Goal: Information Seeking & Learning: Learn about a topic

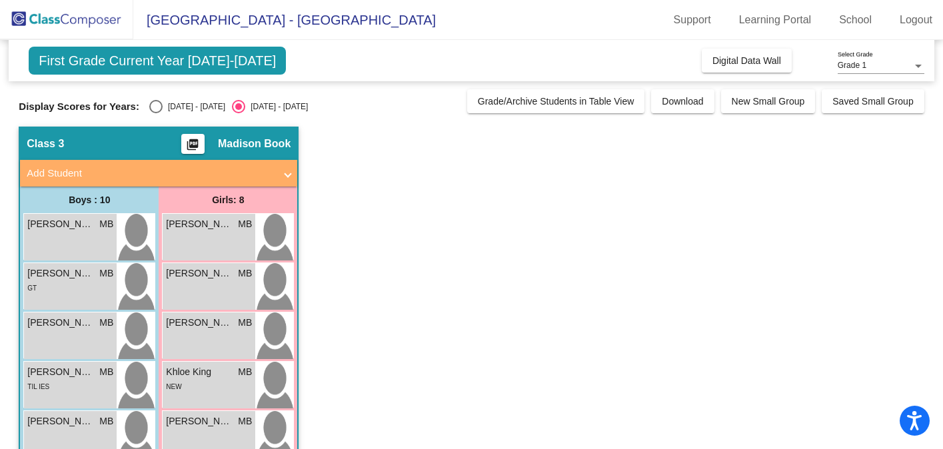
click at [155, 105] on div "Select an option" at bounding box center [155, 106] width 13 height 13
click at [155, 113] on input "[DATE] - [DATE]" at bounding box center [155, 113] width 1 height 1
radio input "true"
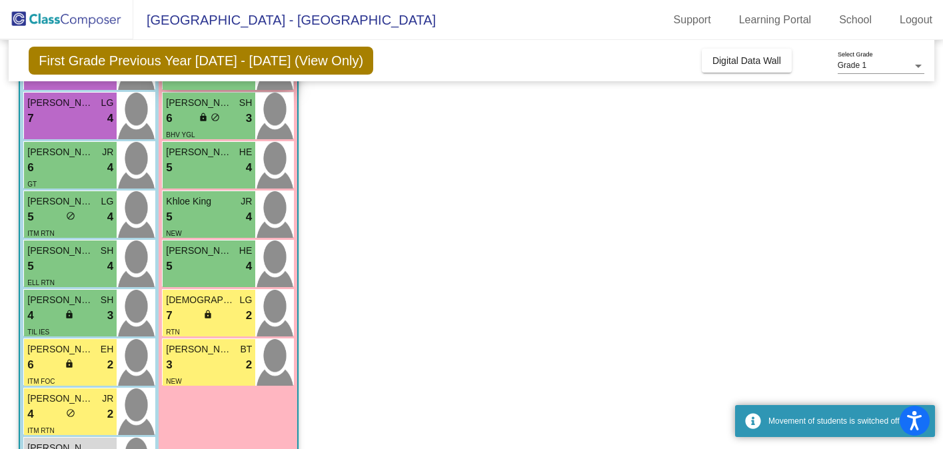
scroll to position [279, 0]
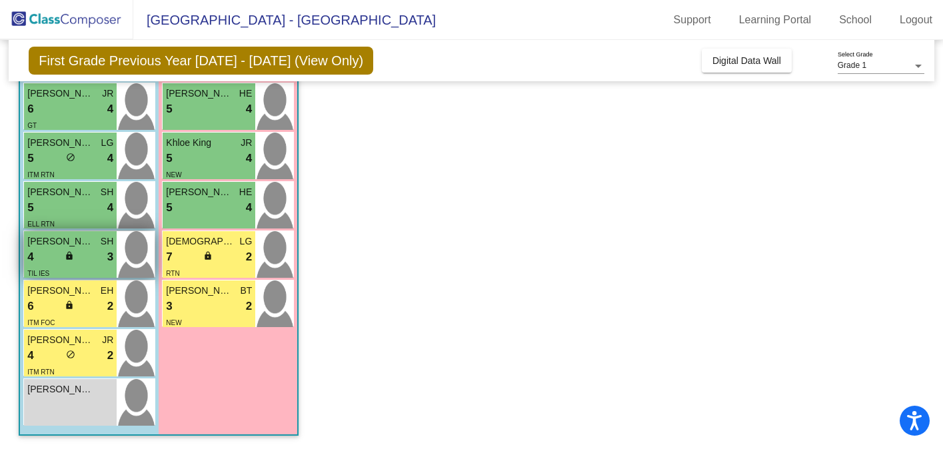
click at [89, 263] on div "4 lock do_not_disturb_alt 3" at bounding box center [70, 257] width 86 height 17
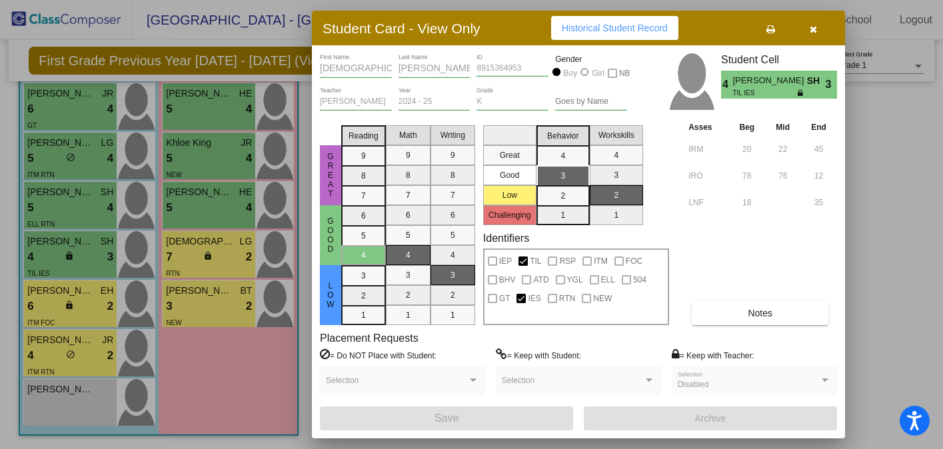
click at [766, 313] on span "Notes" at bounding box center [760, 313] width 25 height 11
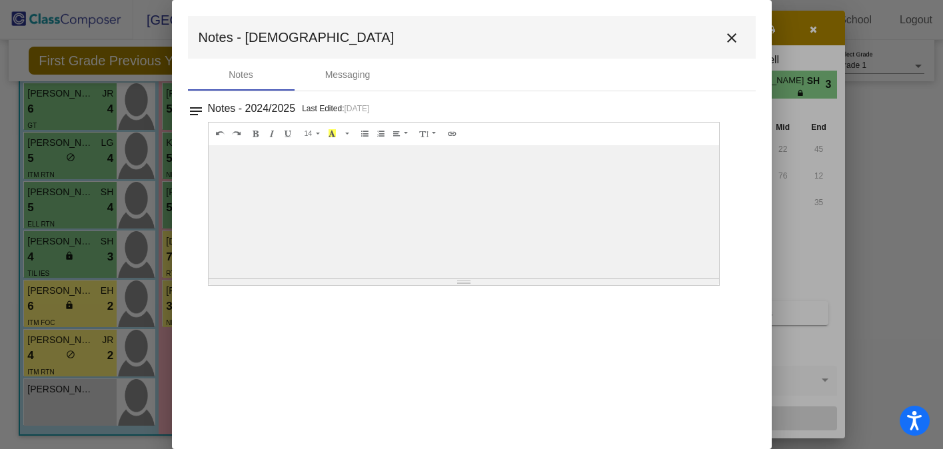
click at [733, 32] on mat-icon "close" at bounding box center [732, 38] width 16 height 16
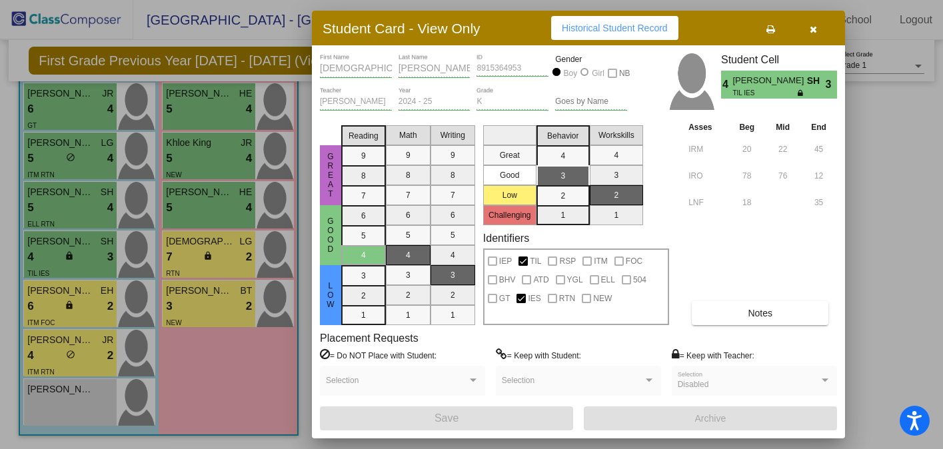
click at [813, 27] on icon "button" at bounding box center [813, 29] width 7 height 9
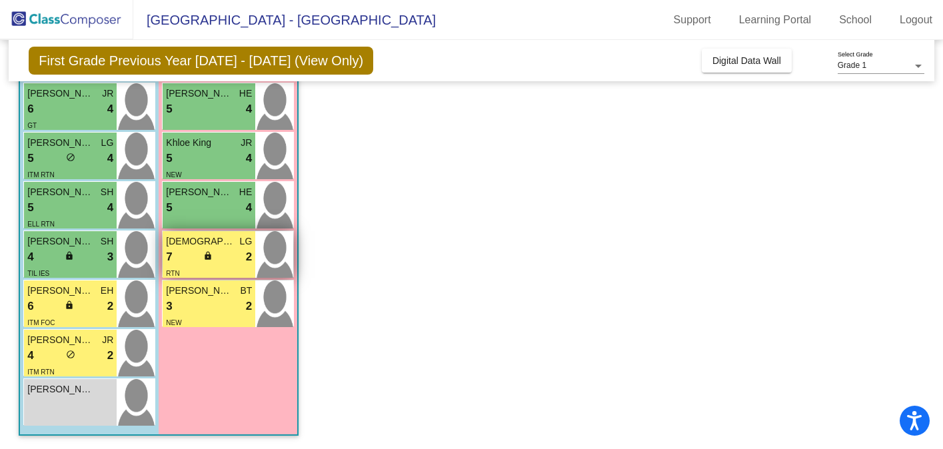
click at [227, 264] on div "7 lock do_not_disturb_alt 2" at bounding box center [209, 257] width 86 height 17
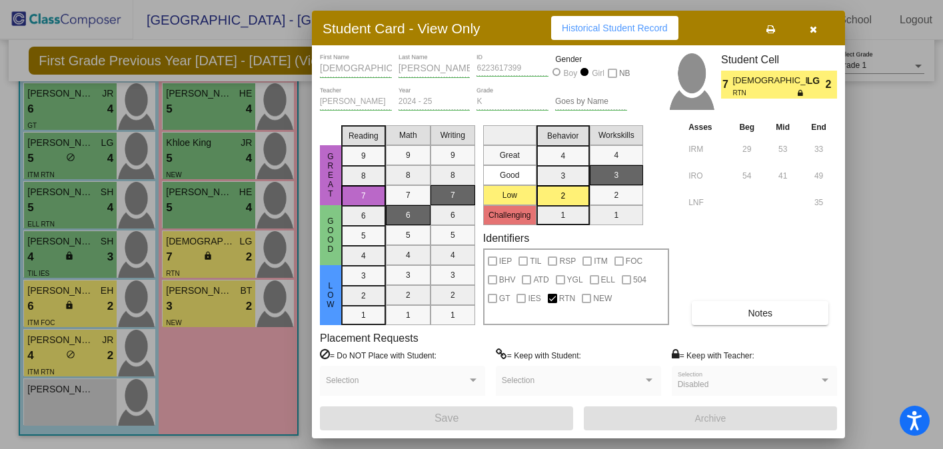
click at [814, 31] on icon "button" at bounding box center [813, 29] width 7 height 9
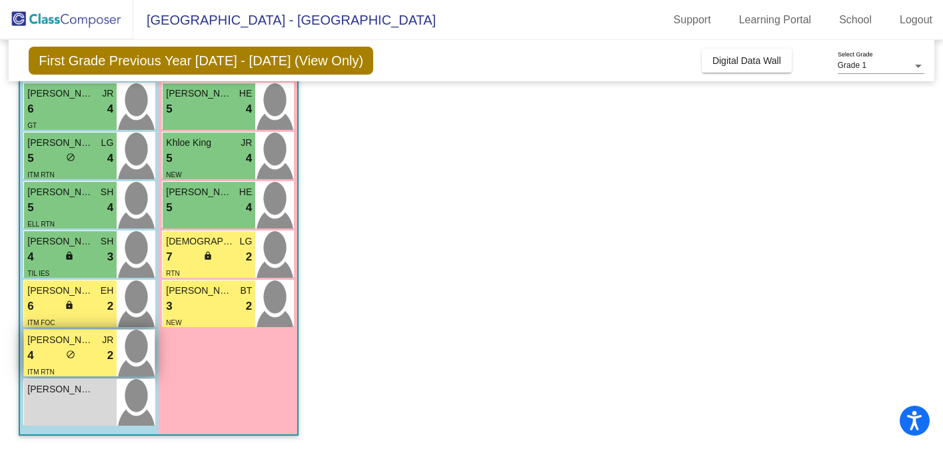
click at [86, 350] on div "4 lock do_not_disturb_alt 2" at bounding box center [70, 355] width 86 height 17
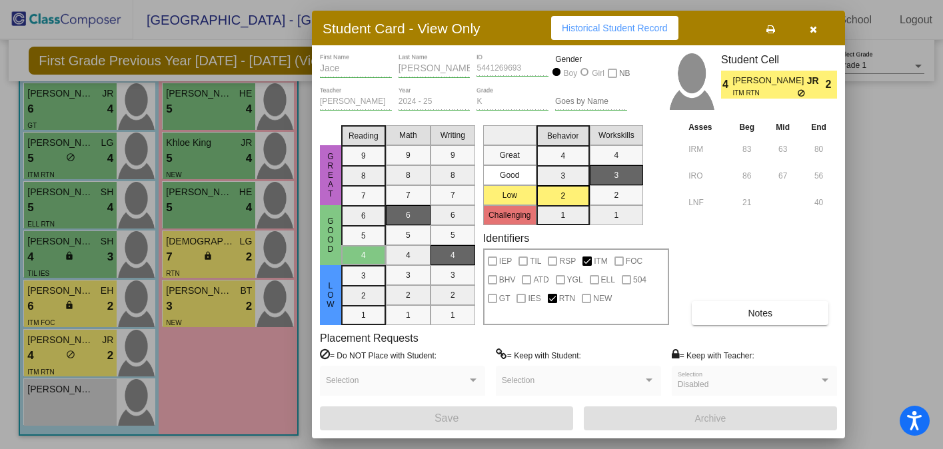
click at [820, 27] on button "button" at bounding box center [813, 28] width 43 height 24
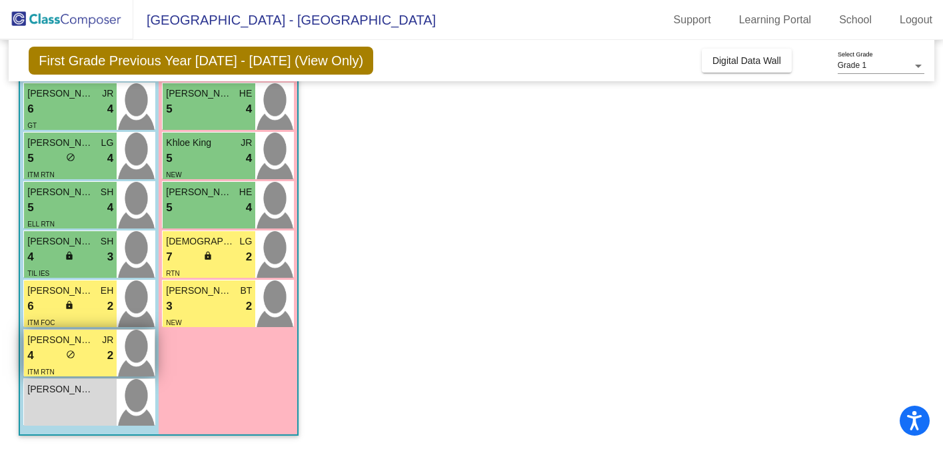
click at [79, 365] on div "ITM RTN" at bounding box center [70, 372] width 86 height 14
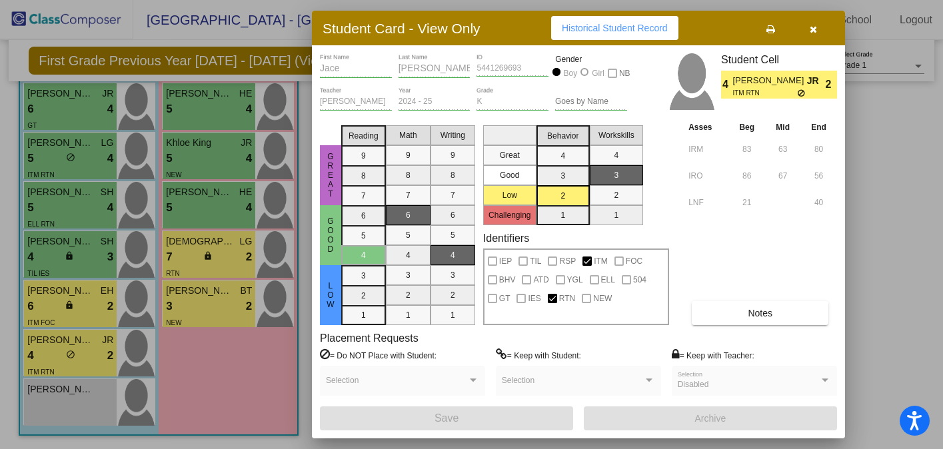
click at [814, 27] on icon "button" at bounding box center [813, 29] width 7 height 9
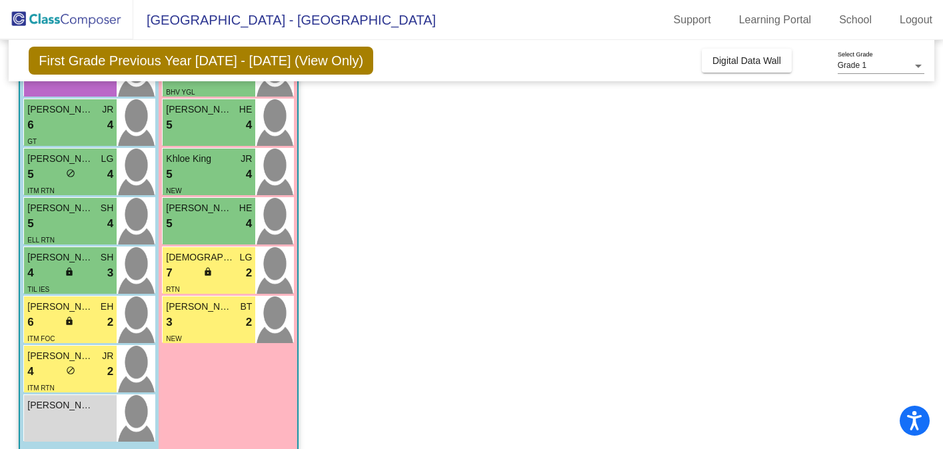
scroll to position [266, 0]
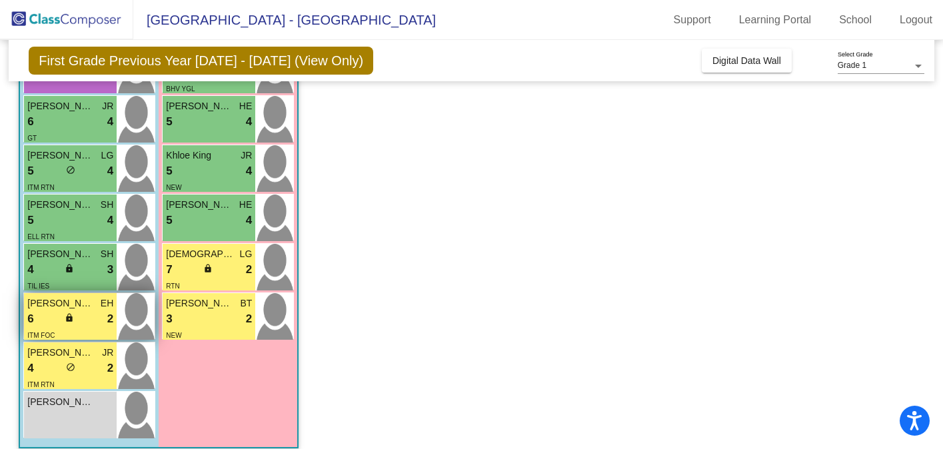
click at [89, 317] on div "6 lock do_not_disturb_alt 2" at bounding box center [70, 319] width 86 height 17
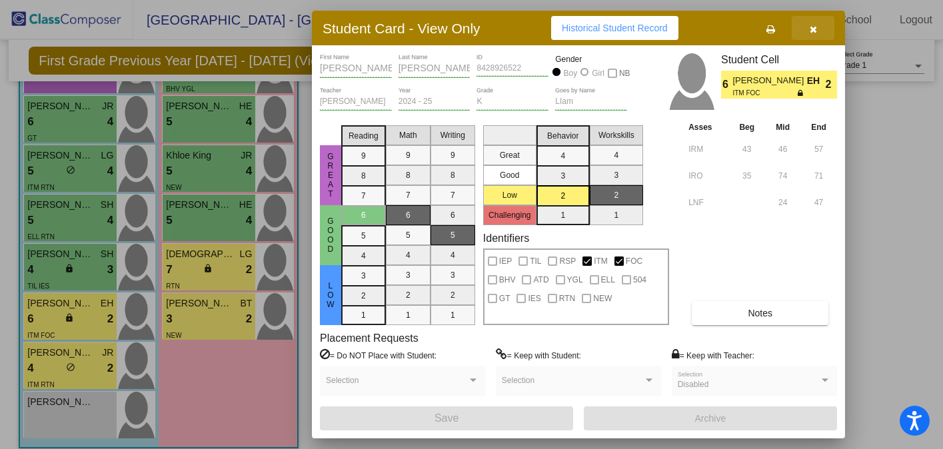
click at [816, 37] on button "button" at bounding box center [813, 28] width 43 height 24
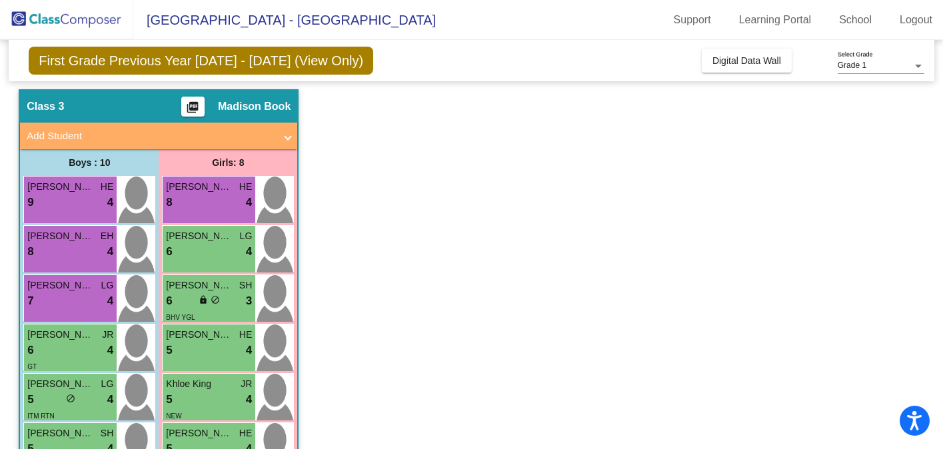
scroll to position [0, 0]
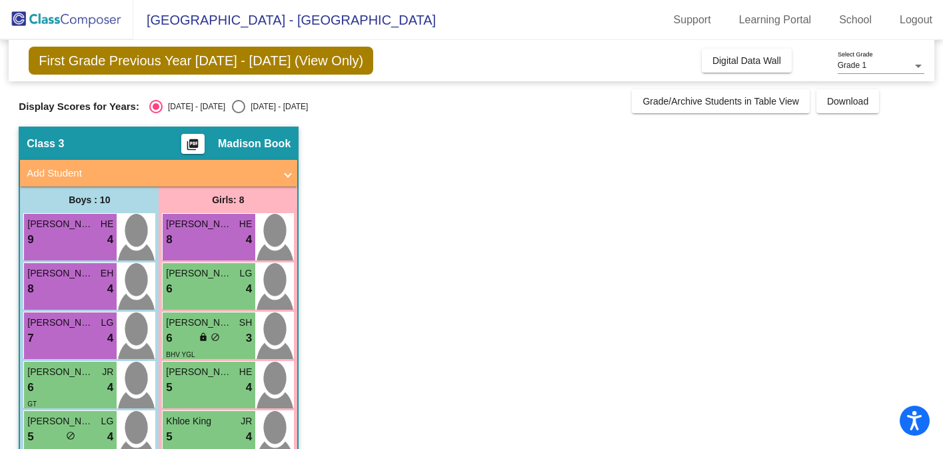
click at [95, 15] on img at bounding box center [66, 19] width 133 height 39
click at [738, 49] on button "Digital Data Wall" at bounding box center [747, 61] width 90 height 24
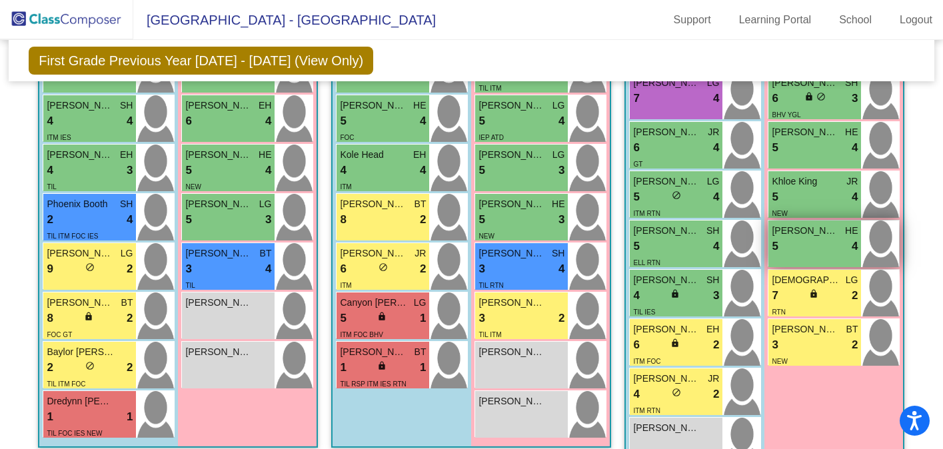
scroll to position [556, 0]
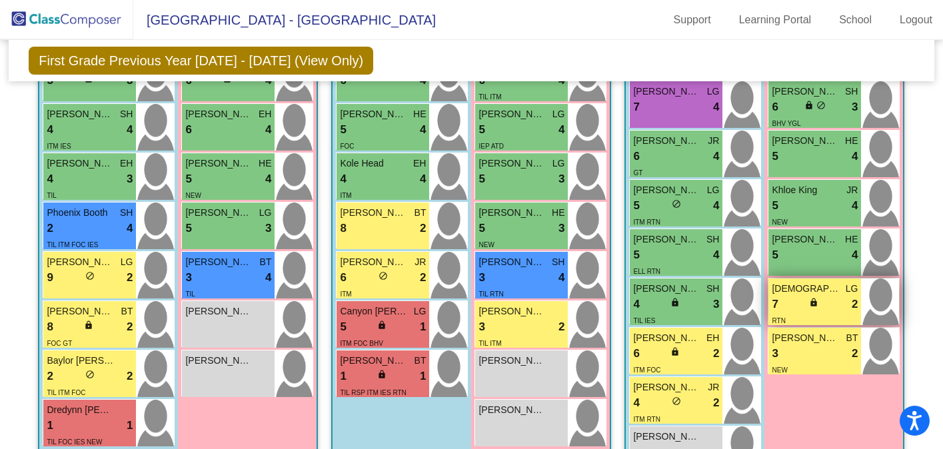
click at [786, 307] on div "7 lock do_not_disturb_alt 2" at bounding box center [815, 304] width 86 height 17
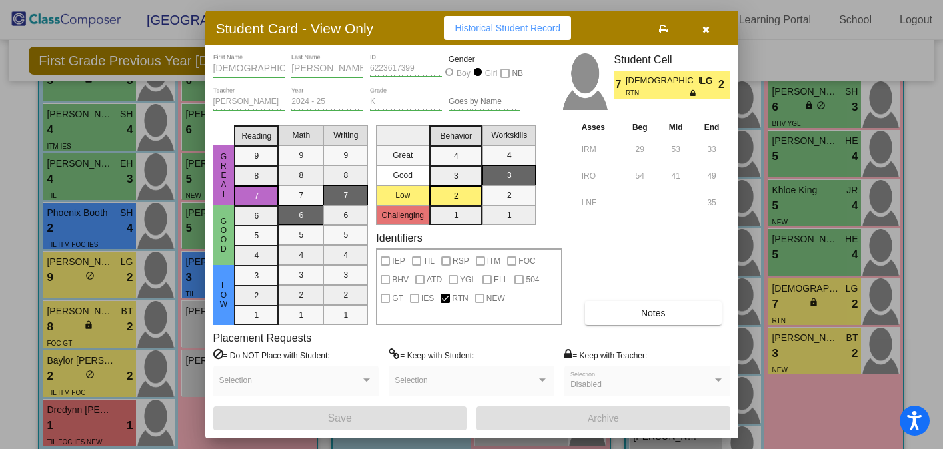
click at [705, 29] on icon "button" at bounding box center [705, 29] width 7 height 9
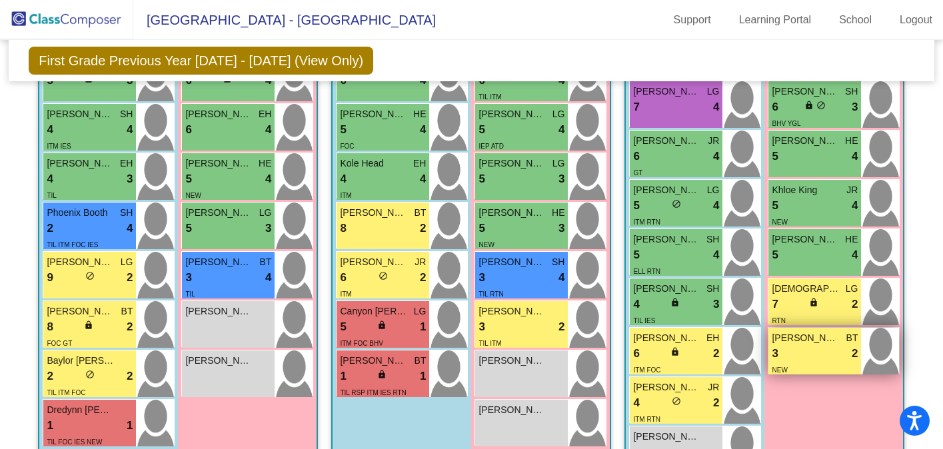
click at [789, 347] on div "3 lock do_not_disturb_alt 2" at bounding box center [815, 353] width 86 height 17
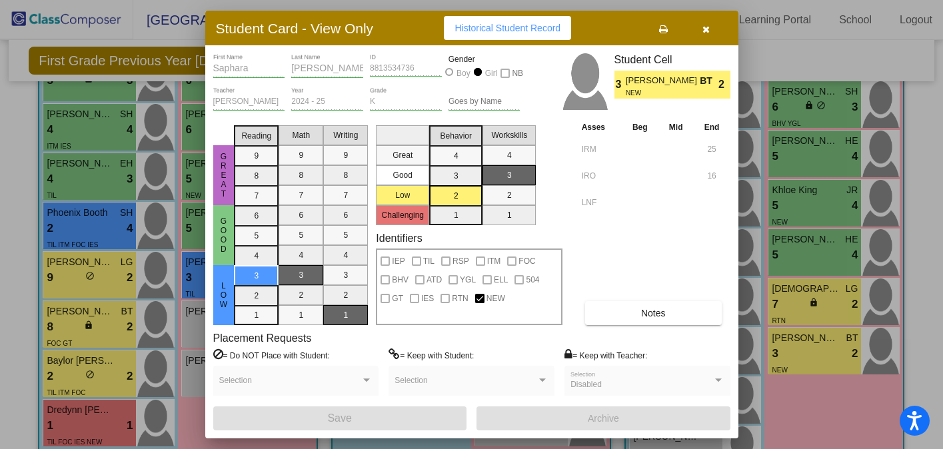
click at [704, 22] on button "button" at bounding box center [706, 28] width 43 height 24
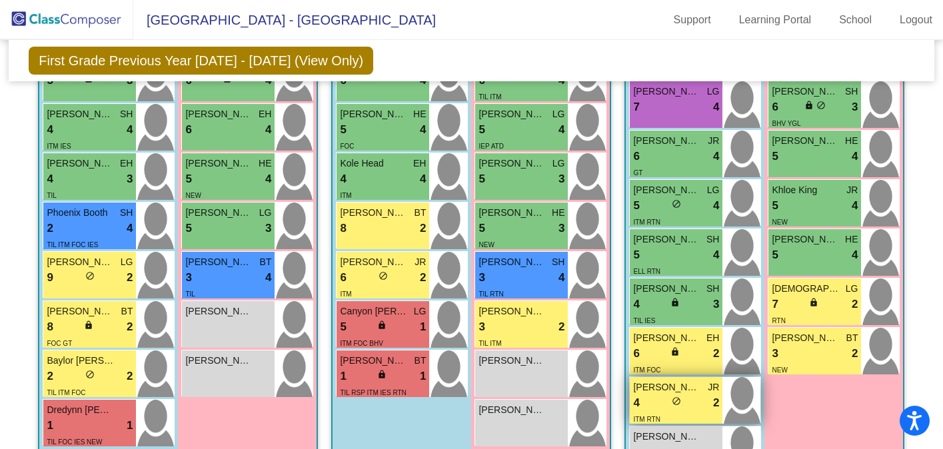
click at [691, 390] on span "[PERSON_NAME]" at bounding box center [666, 388] width 67 height 14
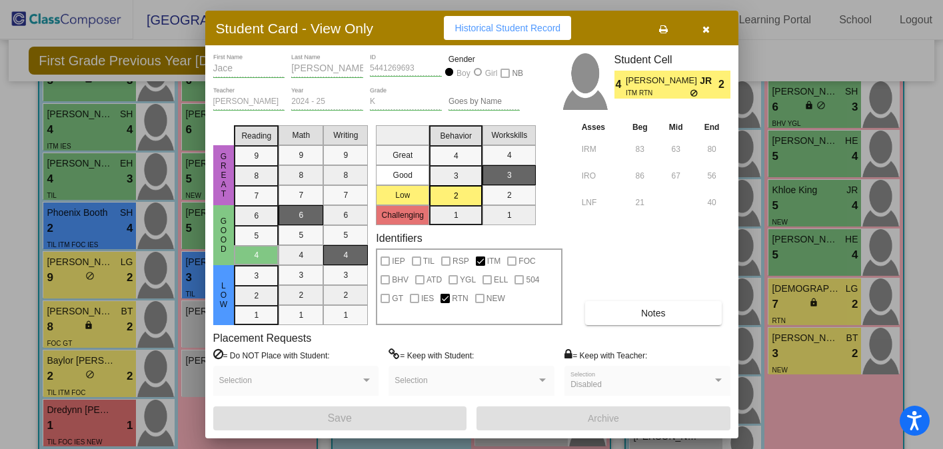
click at [702, 32] on button "button" at bounding box center [706, 28] width 43 height 24
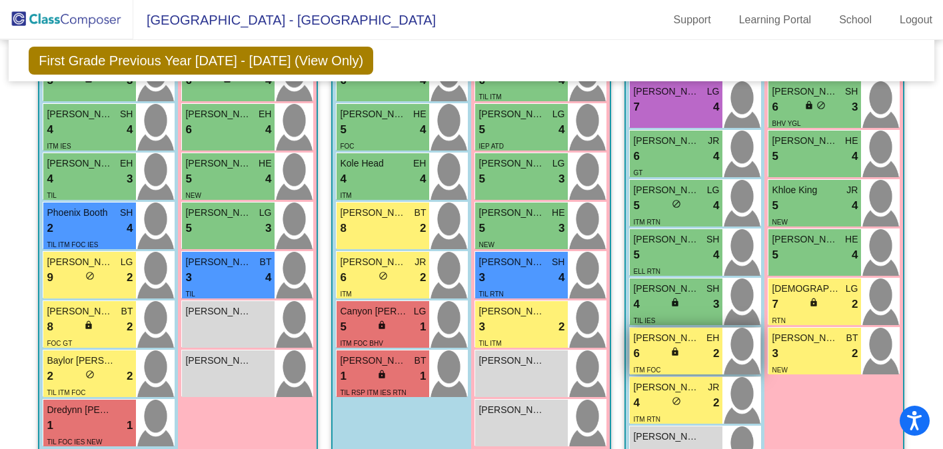
click at [681, 345] on div "6 lock do_not_disturb_alt 2" at bounding box center [676, 353] width 86 height 17
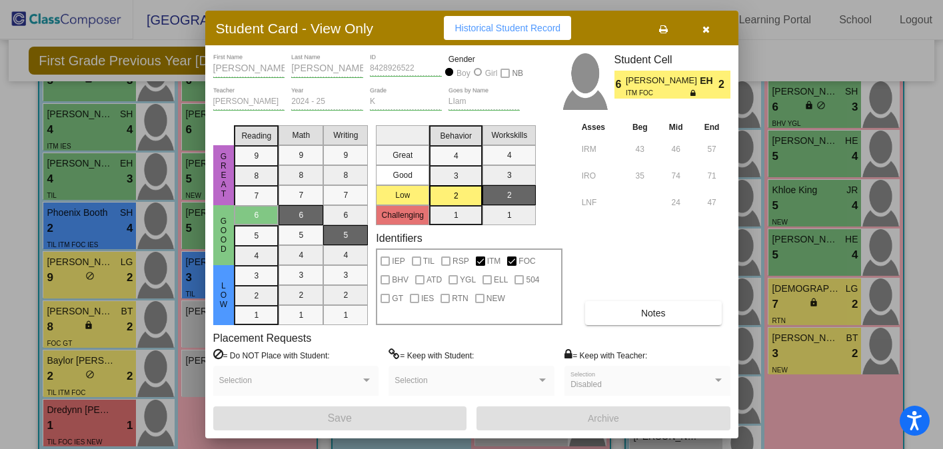
click at [707, 31] on icon "button" at bounding box center [705, 29] width 7 height 9
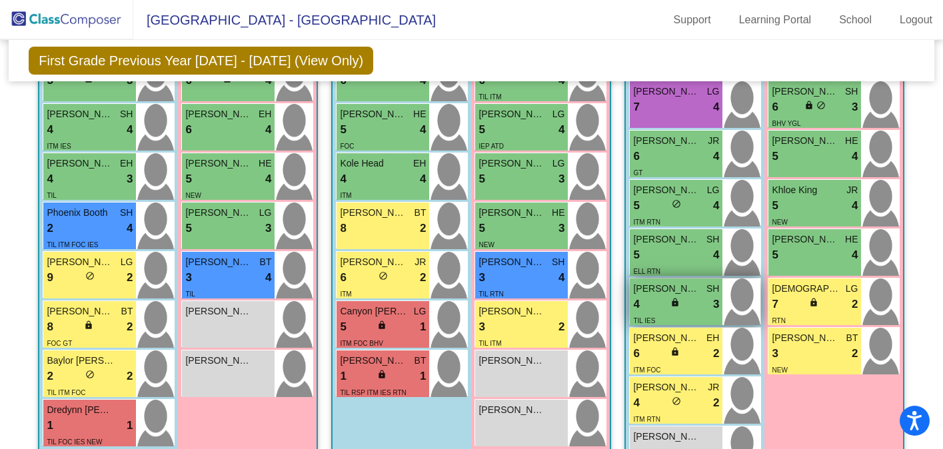
scroll to position [662, 0]
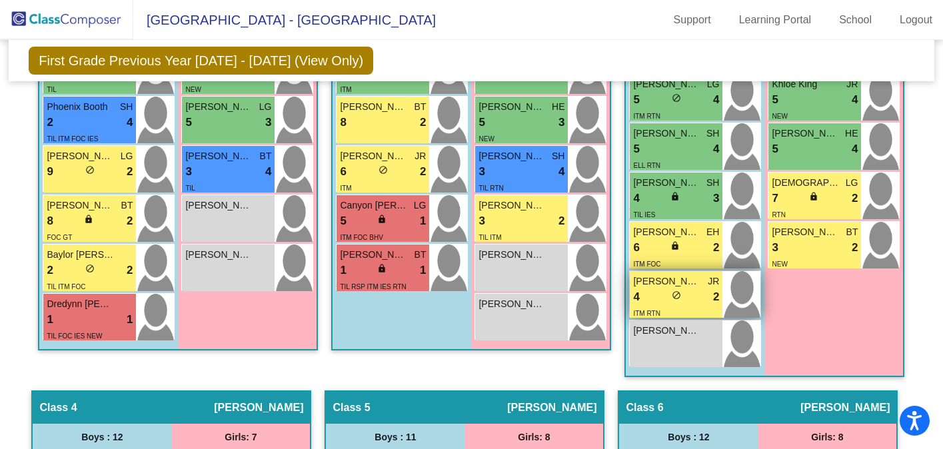
click at [693, 297] on div "4 lock do_not_disturb_alt 2" at bounding box center [676, 297] width 86 height 17
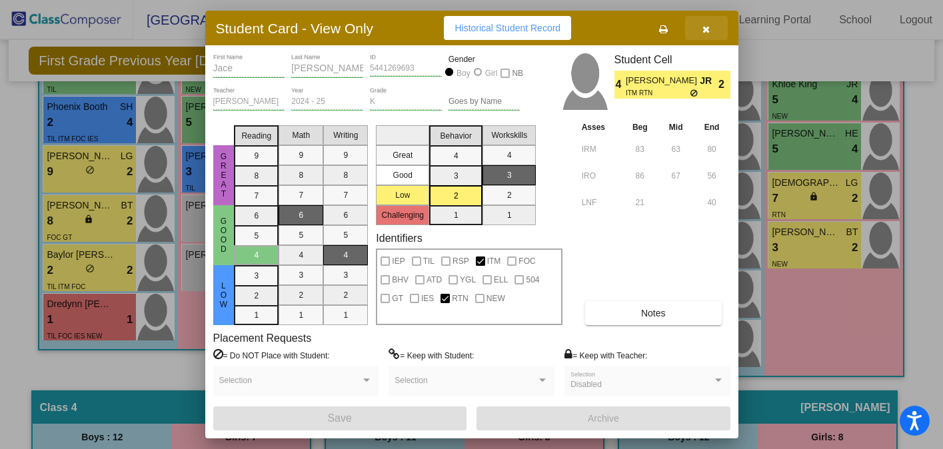
click at [708, 27] on icon "button" at bounding box center [705, 29] width 7 height 9
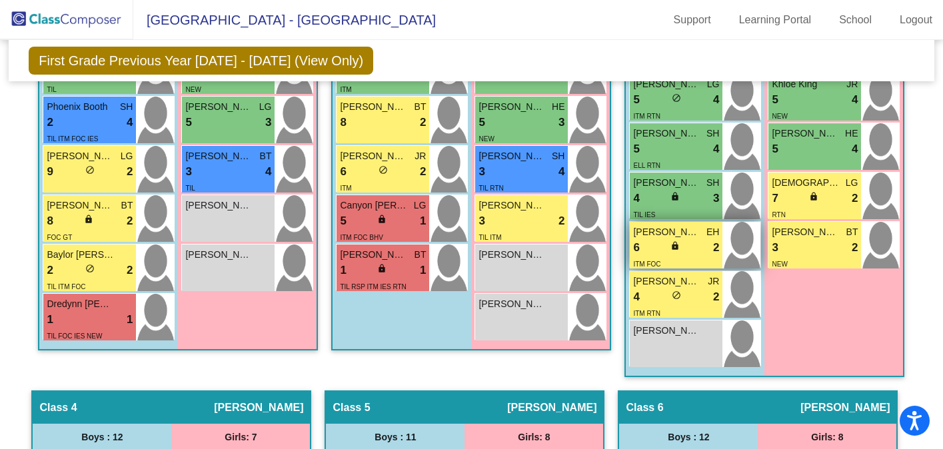
click at [686, 244] on div "6 lock do_not_disturb_alt 2" at bounding box center [676, 247] width 86 height 17
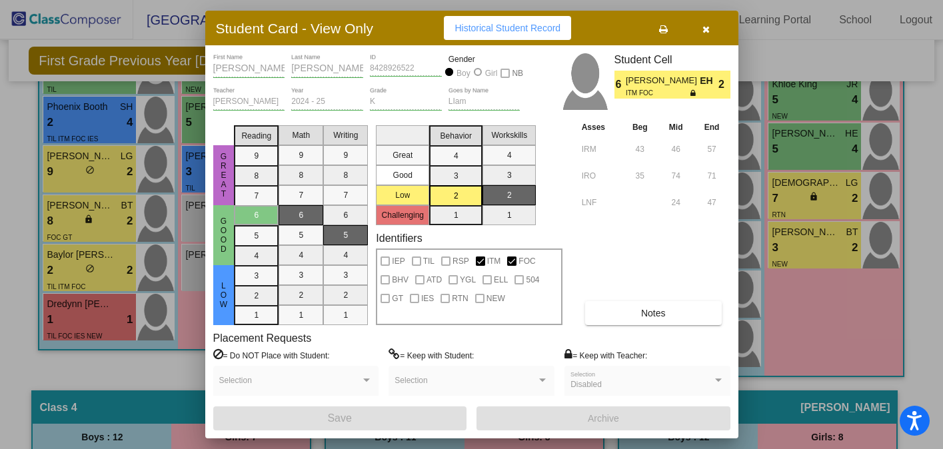
click at [708, 25] on icon "button" at bounding box center [705, 29] width 7 height 9
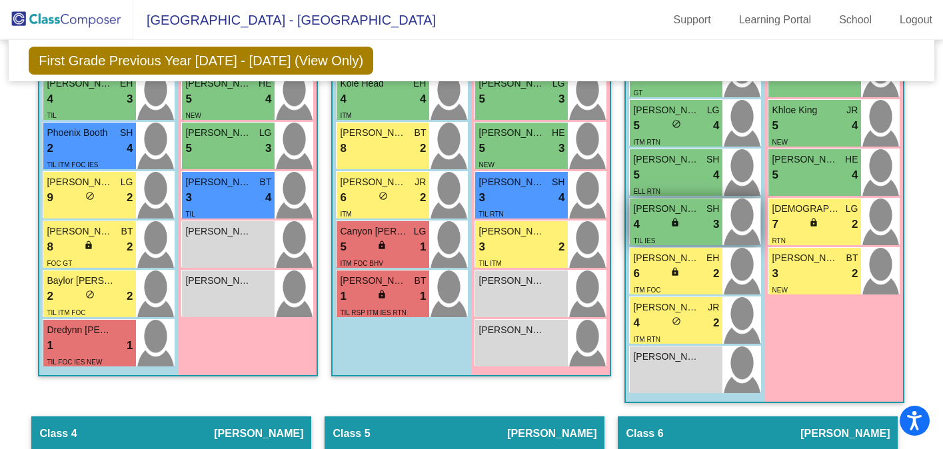
scroll to position [633, 0]
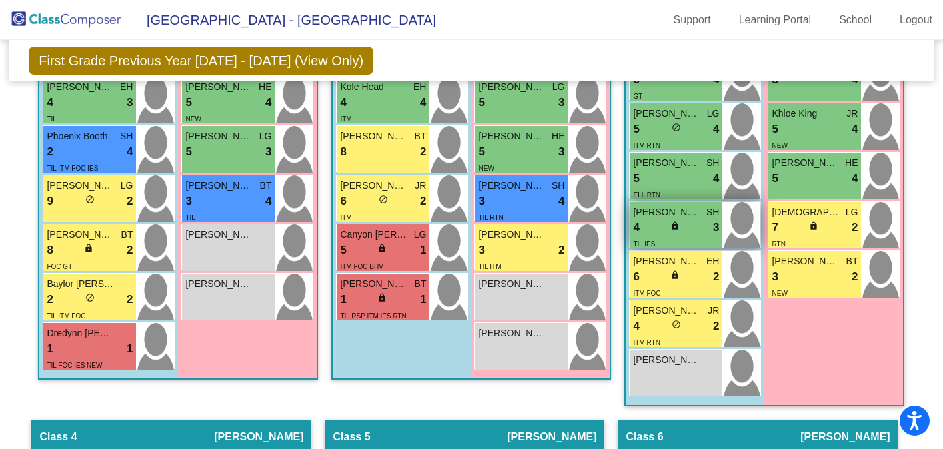
click at [692, 223] on div "4 lock do_not_disturb_alt 3" at bounding box center [676, 227] width 86 height 17
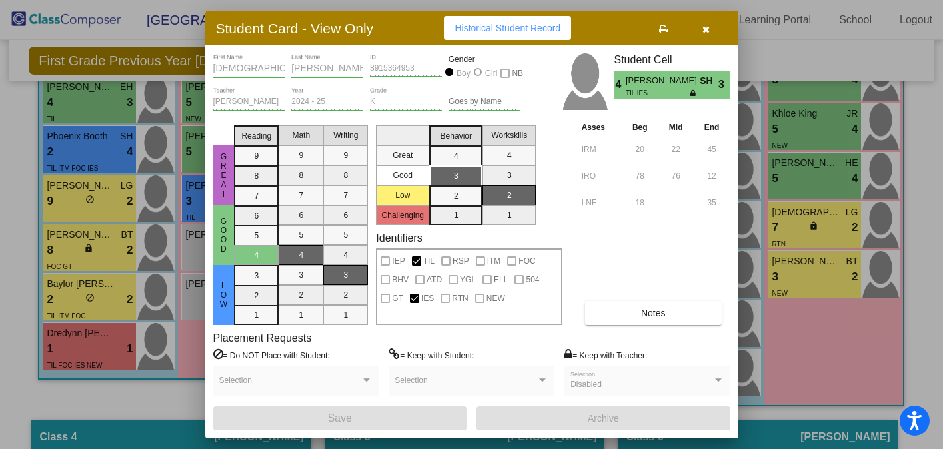
click at [708, 27] on icon "button" at bounding box center [705, 29] width 7 height 9
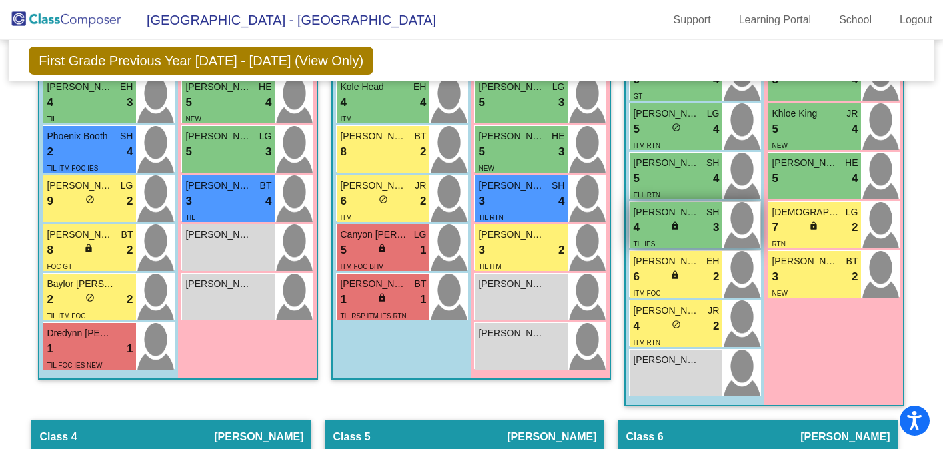
scroll to position [593, 0]
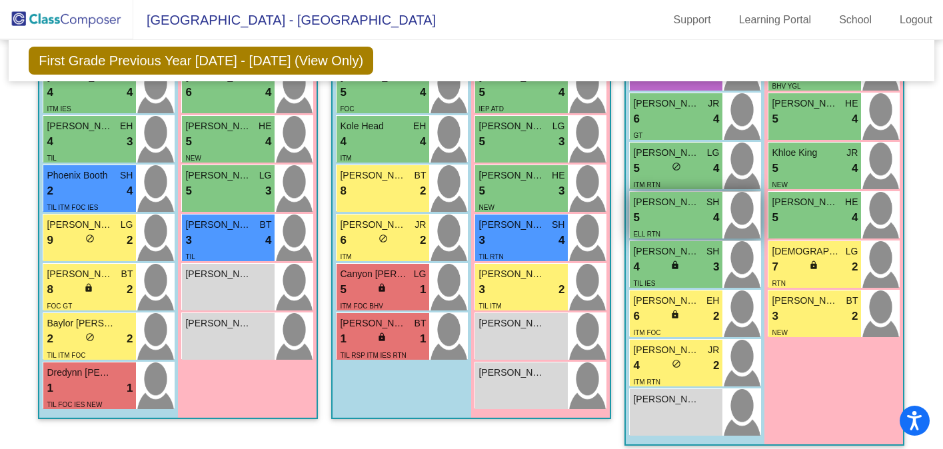
click at [684, 216] on div "5 lock do_not_disturb_alt 4" at bounding box center [676, 217] width 86 height 17
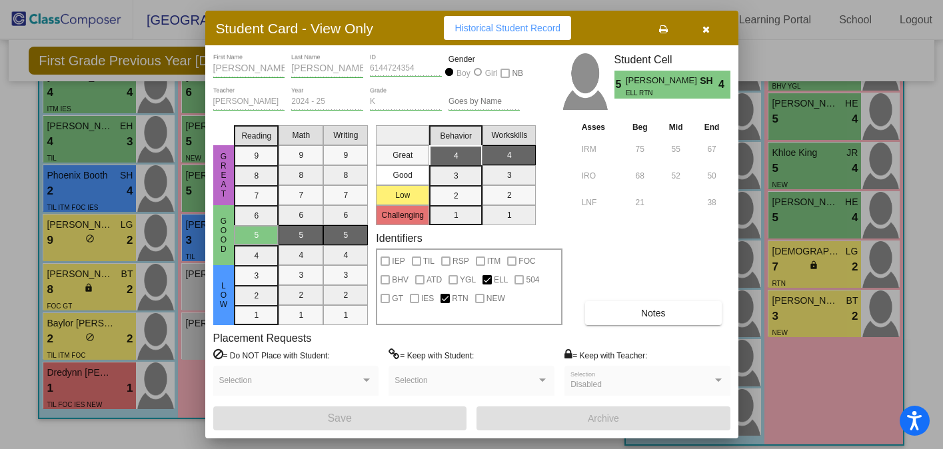
click at [710, 21] on button "button" at bounding box center [706, 28] width 43 height 24
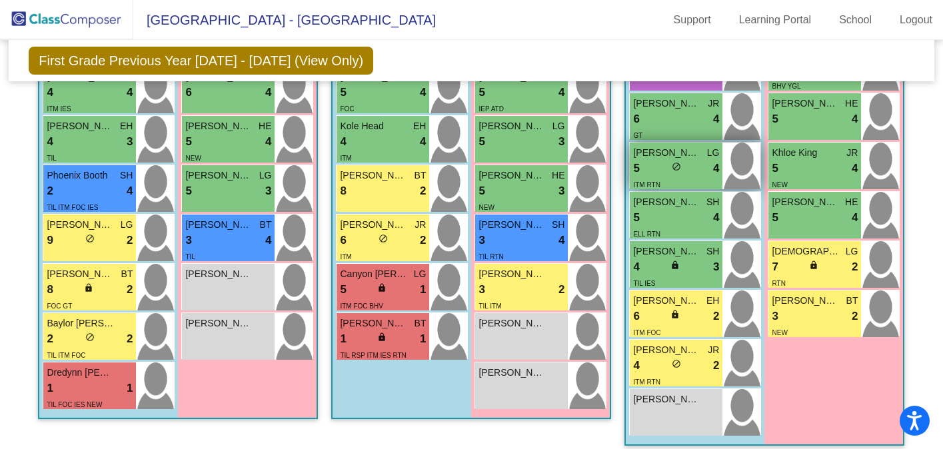
scroll to position [567, 0]
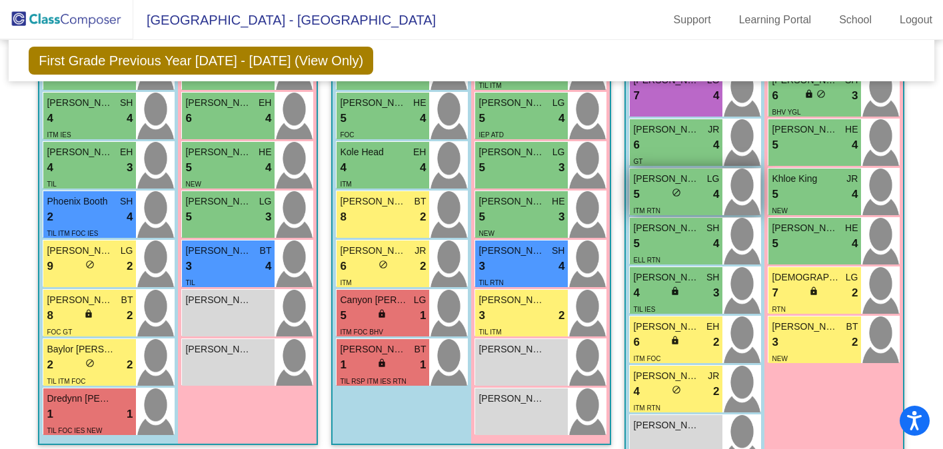
click at [691, 190] on div "5 lock do_not_disturb_alt 4" at bounding box center [676, 194] width 86 height 17
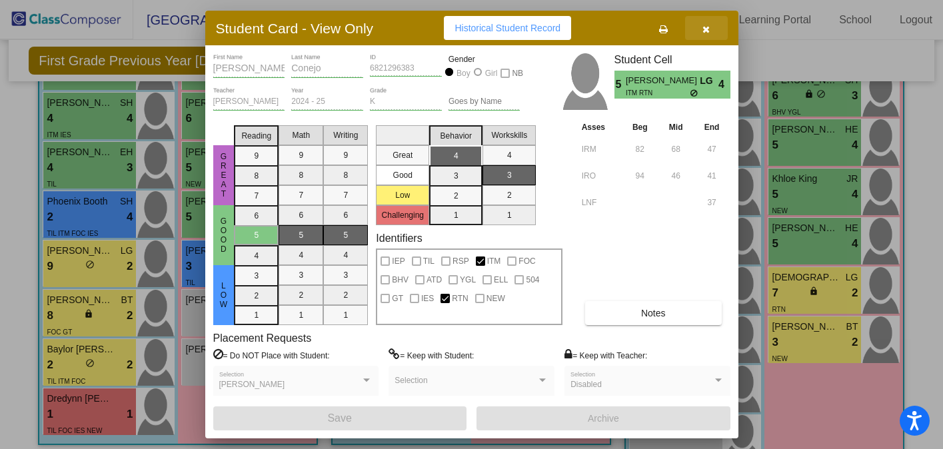
click at [707, 29] on icon "button" at bounding box center [705, 29] width 7 height 9
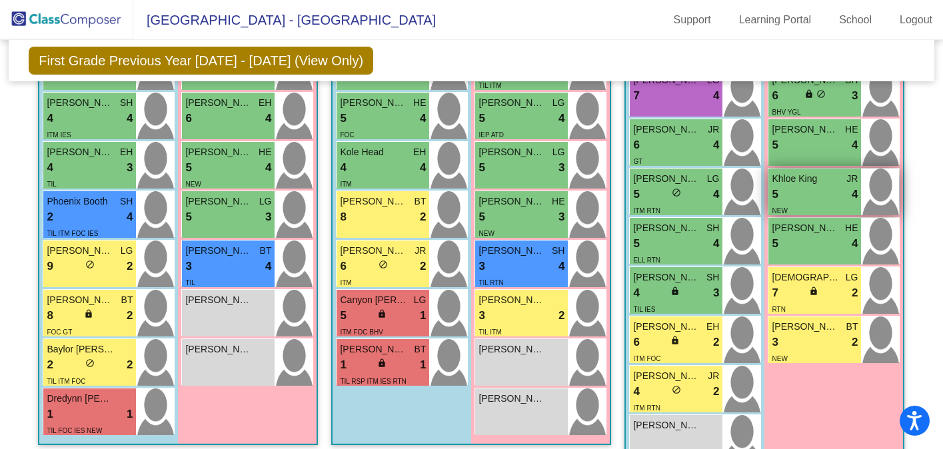
scroll to position [529, 0]
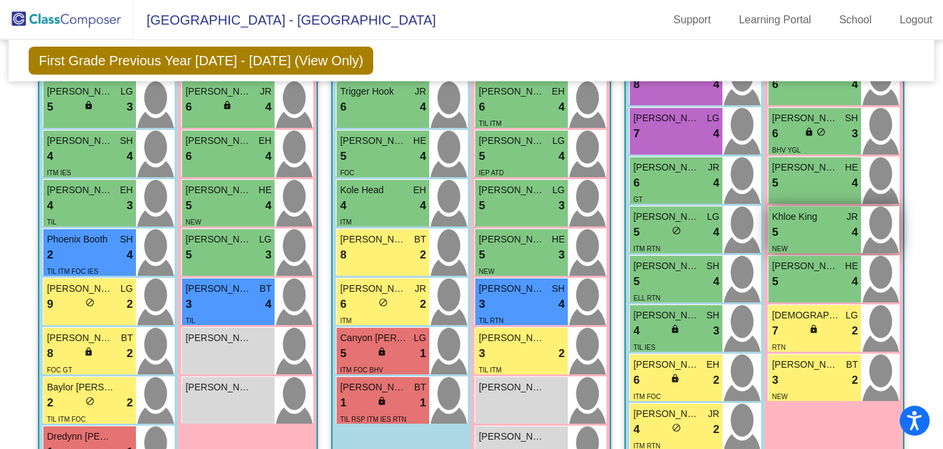
click at [802, 184] on div "5 lock do_not_disturb_alt 4" at bounding box center [815, 183] width 86 height 17
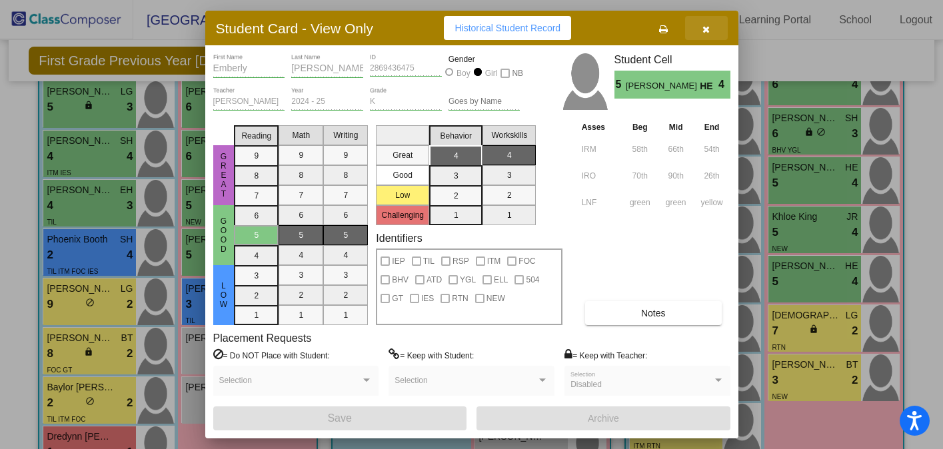
click at [706, 28] on icon "button" at bounding box center [705, 29] width 7 height 9
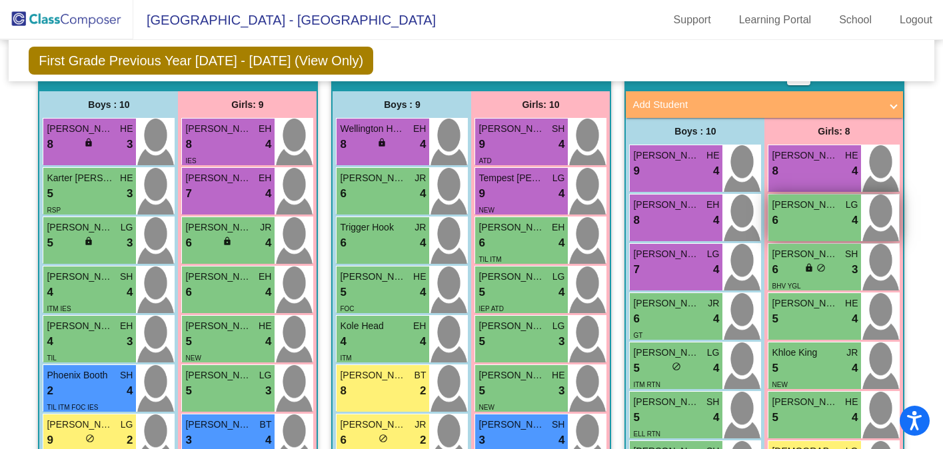
scroll to position [389, 0]
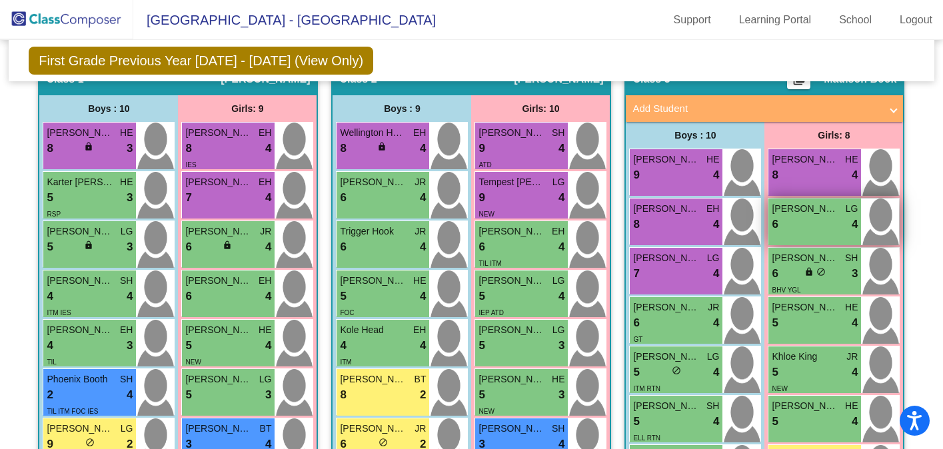
click at [808, 222] on div "6 lock do_not_disturb_alt 4" at bounding box center [815, 224] width 86 height 17
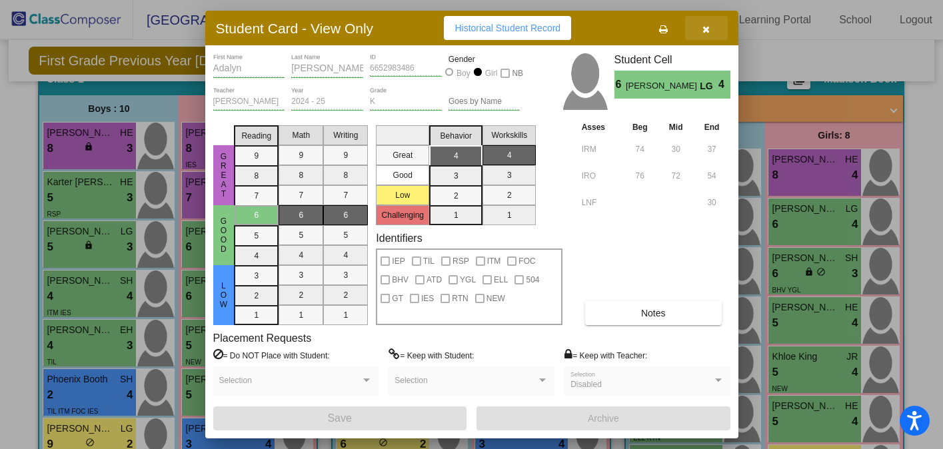
click at [705, 35] on button "button" at bounding box center [706, 28] width 43 height 24
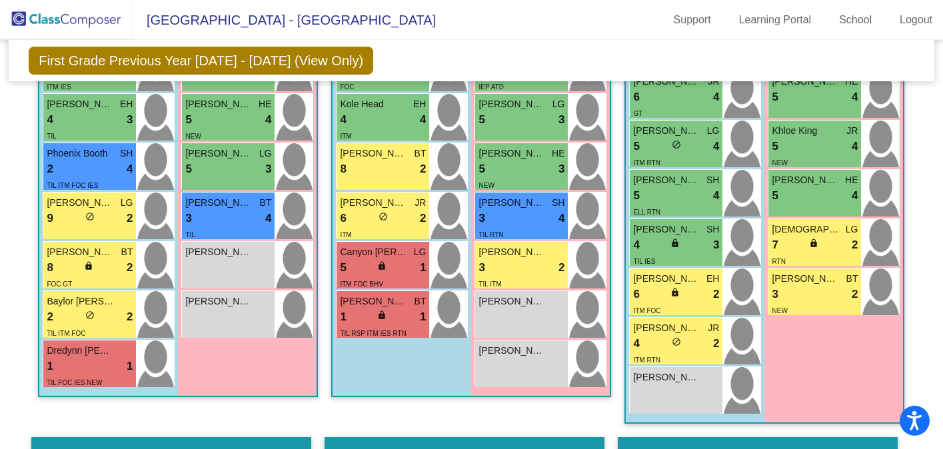
scroll to position [620, 0]
